Goal: Task Accomplishment & Management: Manage account settings

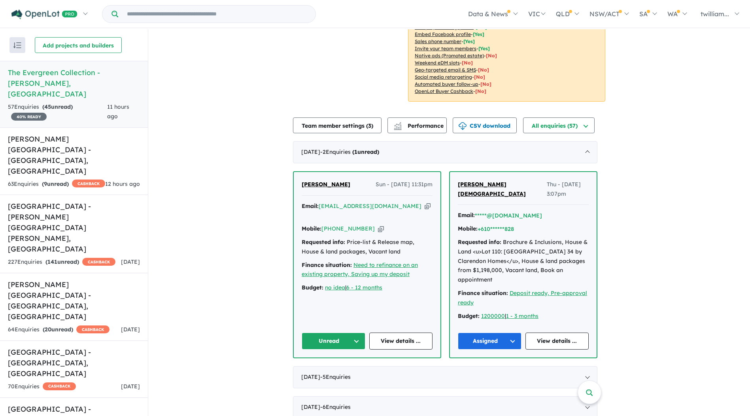
scroll to position [198, 0]
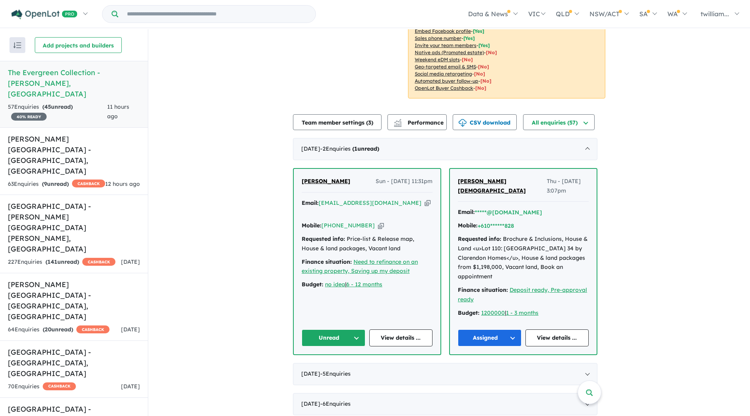
click at [424, 199] on icon "button" at bounding box center [427, 203] width 6 height 8
click at [358, 329] on button "Unread" at bounding box center [333, 337] width 64 height 17
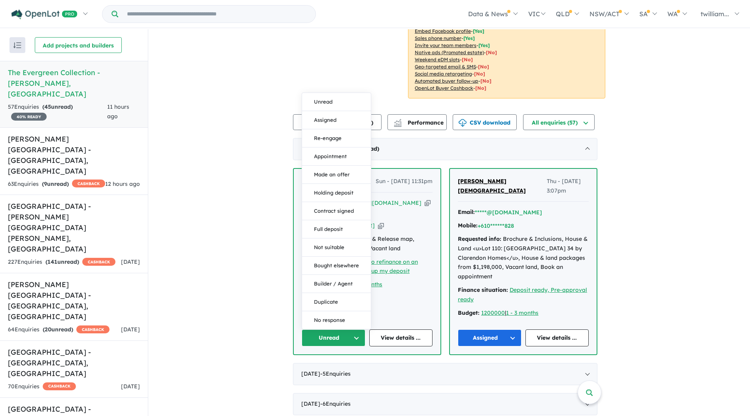
drag, startPoint x: 348, startPoint y: 89, endPoint x: 326, endPoint y: 96, distance: 22.5
click at [348, 111] on button "Assigned" at bounding box center [336, 120] width 69 height 18
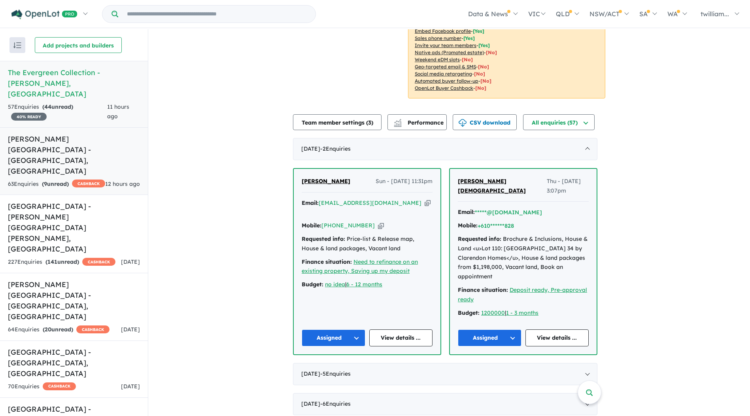
click at [74, 135] on link "[PERSON_NAME][GEOGRAPHIC_DATA] - [GEOGRAPHIC_DATA] , [GEOGRAPHIC_DATA] 63 Enqui…" at bounding box center [74, 161] width 148 height 68
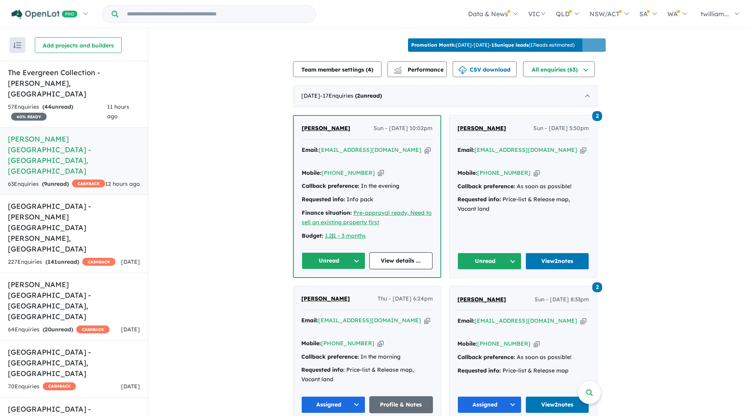
scroll to position [277, 0]
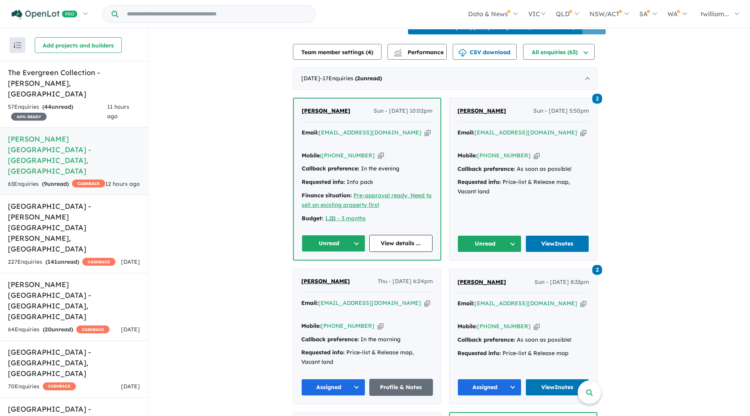
click at [580, 131] on icon "button" at bounding box center [583, 132] width 6 height 8
click at [515, 235] on button "Unread" at bounding box center [489, 243] width 64 height 17
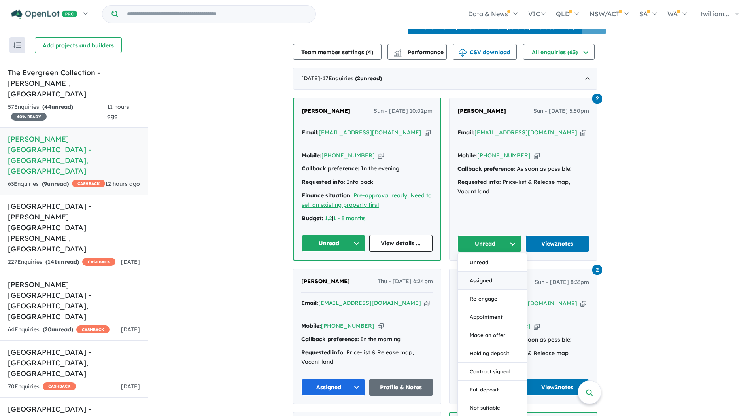
click at [503, 271] on button "Assigned" at bounding box center [492, 280] width 69 height 18
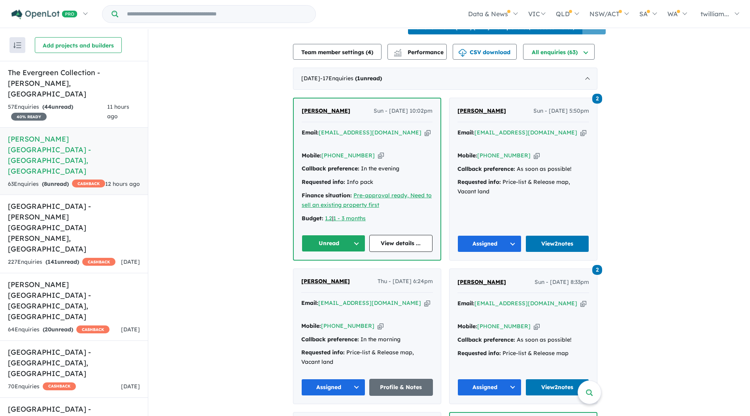
click at [424, 130] on icon "button" at bounding box center [427, 132] width 6 height 8
click at [359, 235] on button "Unread" at bounding box center [333, 243] width 64 height 17
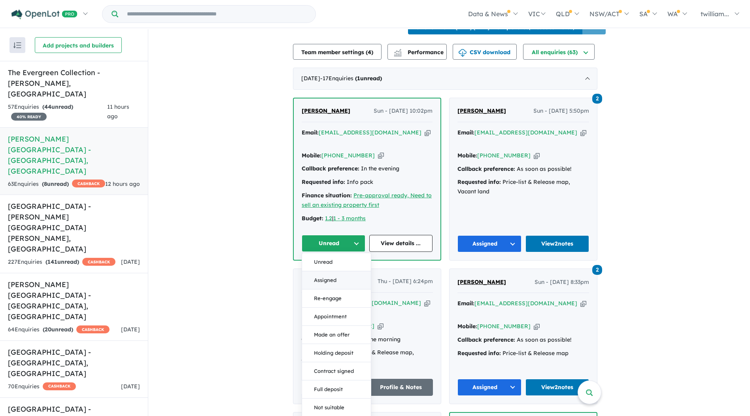
click at [352, 271] on button "Assigned" at bounding box center [336, 280] width 69 height 18
